Goal: Navigation & Orientation: Understand site structure

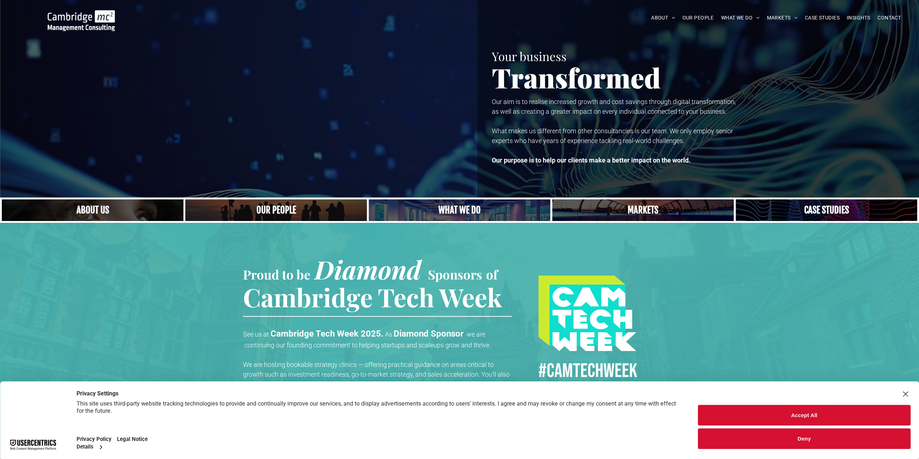
scroll to position [217, 0]
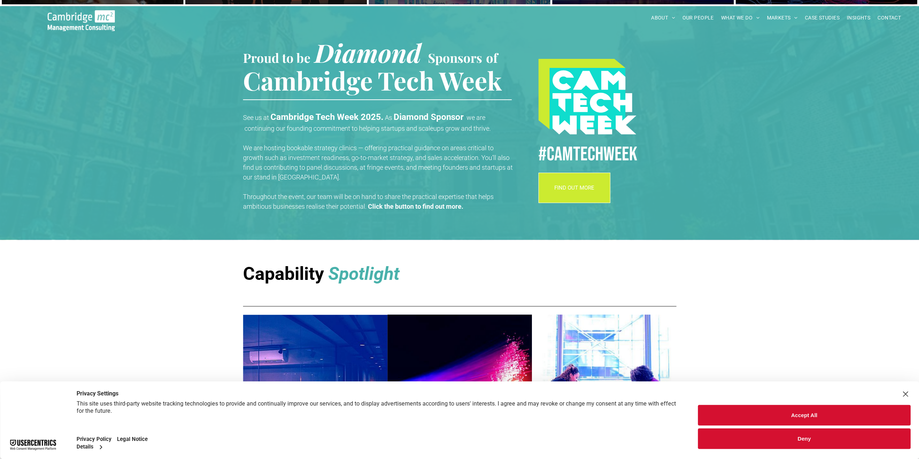
click at [745, 432] on button "Deny" at bounding box center [804, 438] width 212 height 21
